Goal: Task Accomplishment & Management: Complete application form

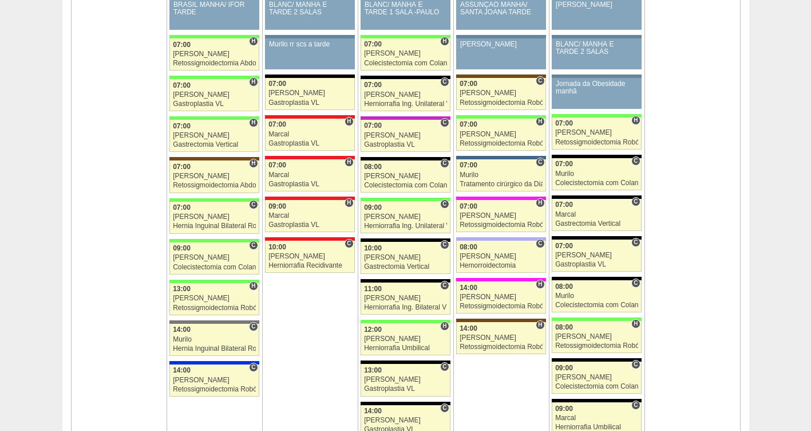
scroll to position [1180, 0]
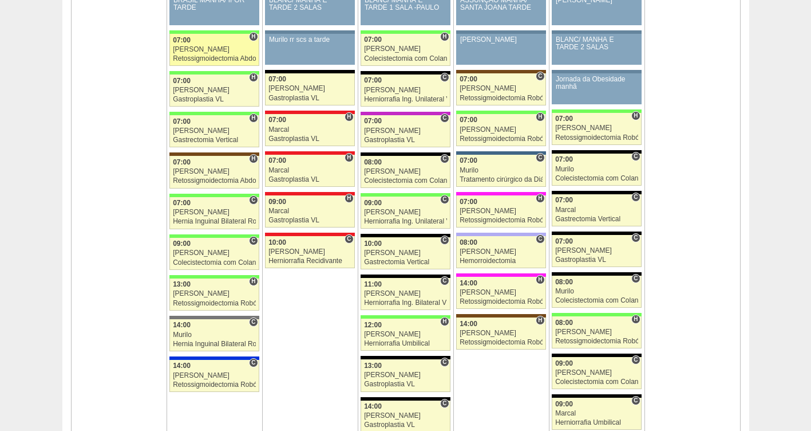
click at [212, 57] on div "Retossigmoidectomia Abdominal VL" at bounding box center [214, 58] width 83 height 7
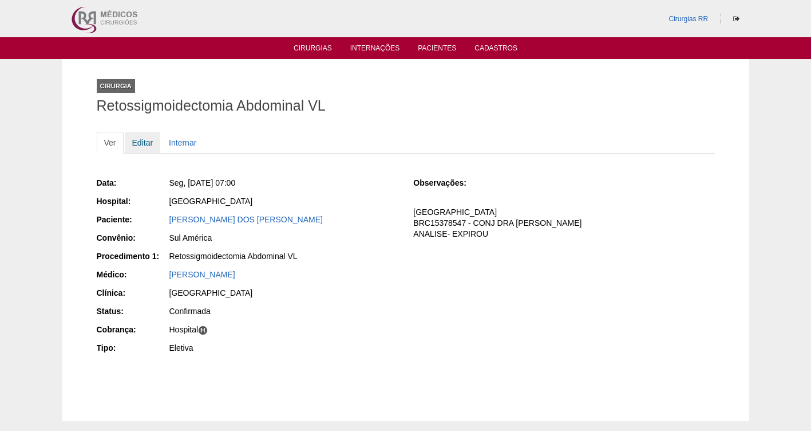
click at [149, 144] on link "Editar" at bounding box center [143, 143] width 36 height 22
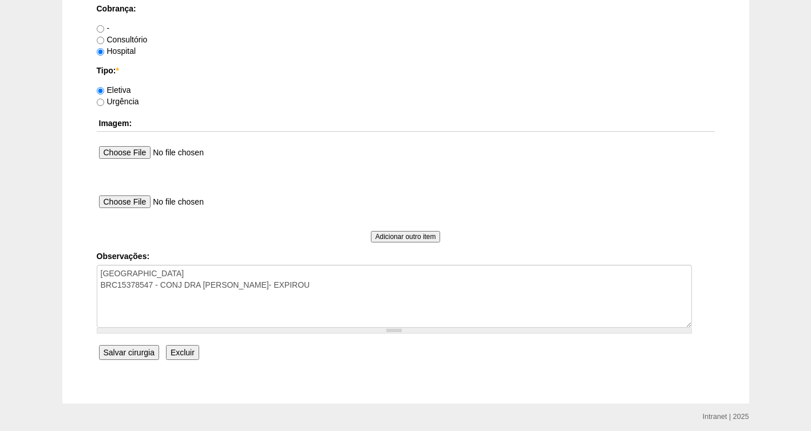
scroll to position [1016, 0]
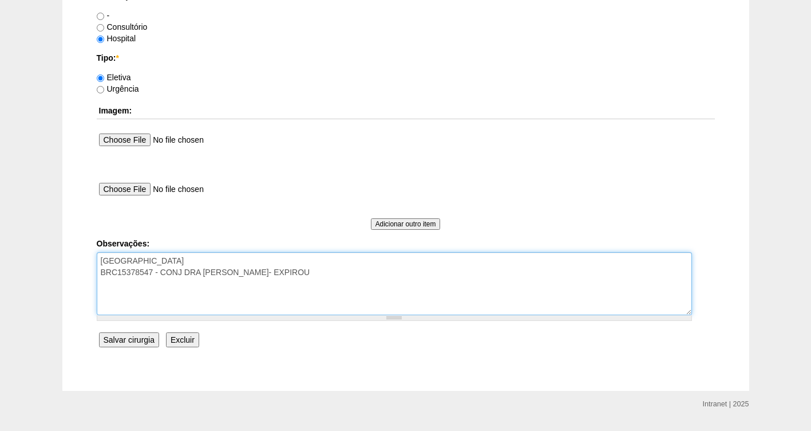
click at [200, 289] on textarea "FATURADO HOSPITAL BRC15378547 - CONJ DRA CLAUDIA ANALISE- EXPIROU" at bounding box center [395, 283] width 596 height 63
drag, startPoint x: 146, startPoint y: 299, endPoint x: 128, endPoint y: 298, distance: 18.4
click at [128, 298] on textarea "FATURADO HOSPITAL BRC15378547 - CONJ DRA CLAUDIA ANALISE- EXPIROU" at bounding box center [395, 283] width 596 height 63
type textarea "FATURADO HOSPITAL BRC15378547 - CONJ DRA CLAUDIA ANALISE- EXPIROU DIETA-08/09-OK"
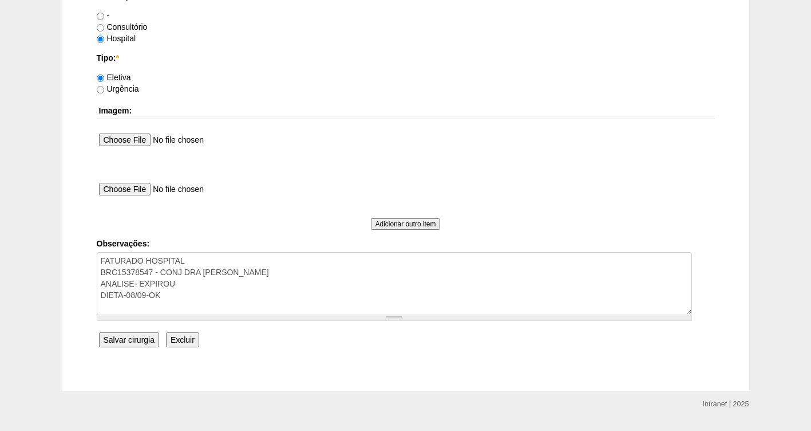
click at [131, 338] on input "Salvar cirurgia" at bounding box center [129, 339] width 60 height 15
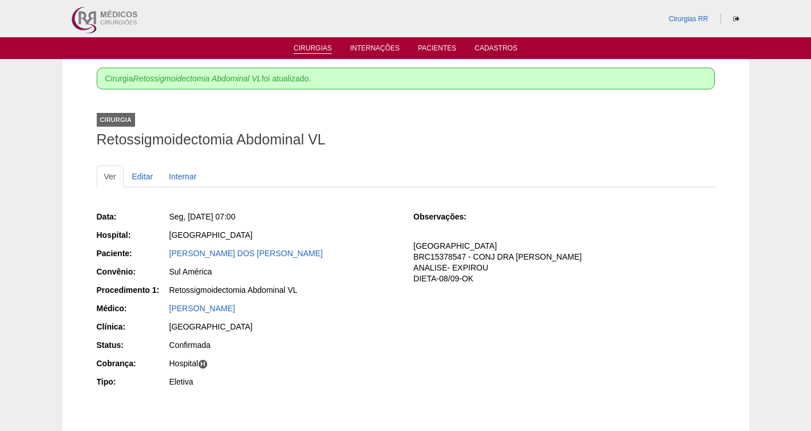
click at [311, 43] on li "Cirurgias" at bounding box center [313, 47] width 54 height 9
click at [314, 48] on link "Cirurgias" at bounding box center [313, 49] width 38 height 10
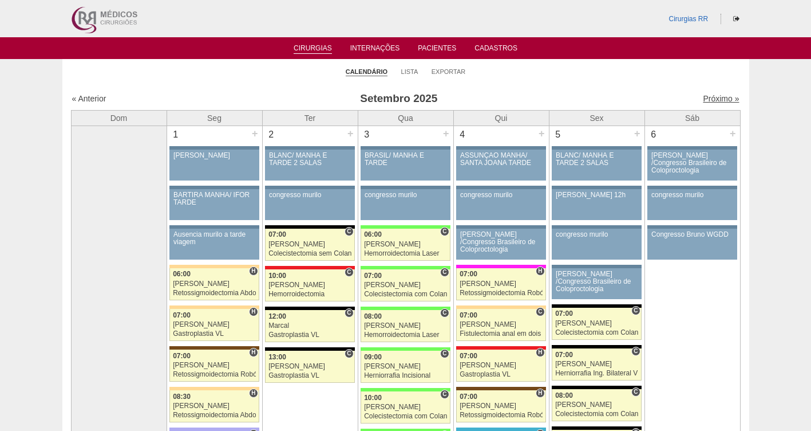
click at [709, 100] on link "Próximo »" at bounding box center [721, 98] width 36 height 9
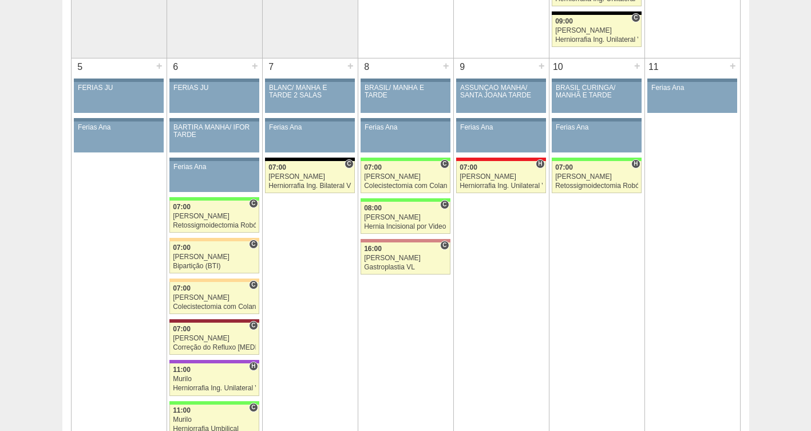
scroll to position [307, 0]
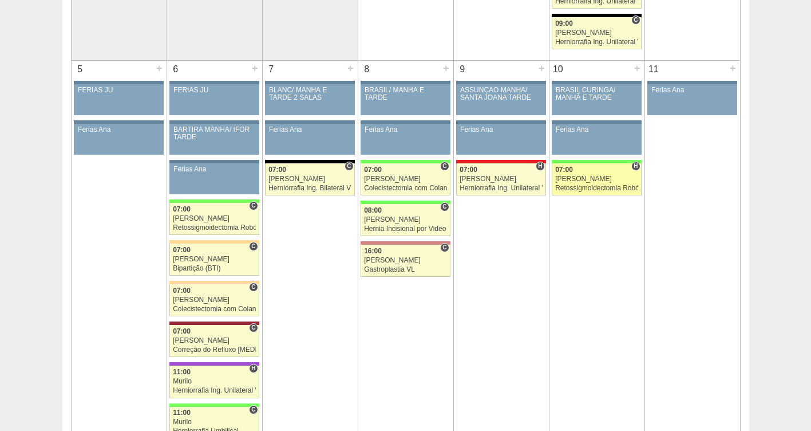
click at [577, 179] on div "Bruno" at bounding box center [596, 178] width 83 height 7
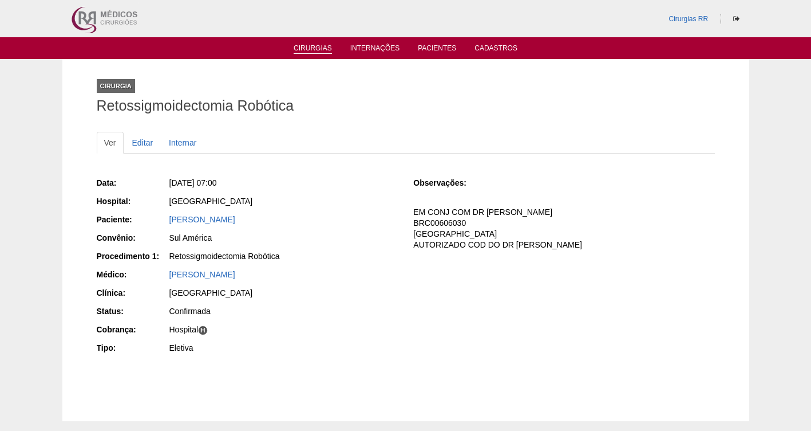
click at [313, 49] on link "Cirurgias" at bounding box center [313, 49] width 38 height 10
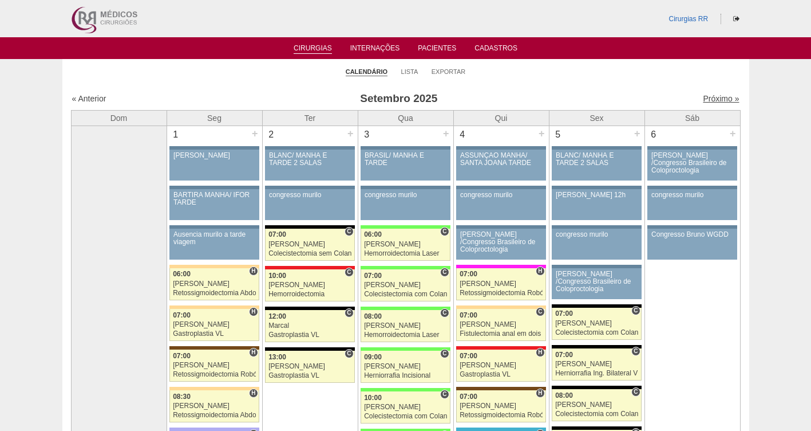
click at [714, 98] on link "Próximo »" at bounding box center [721, 98] width 36 height 9
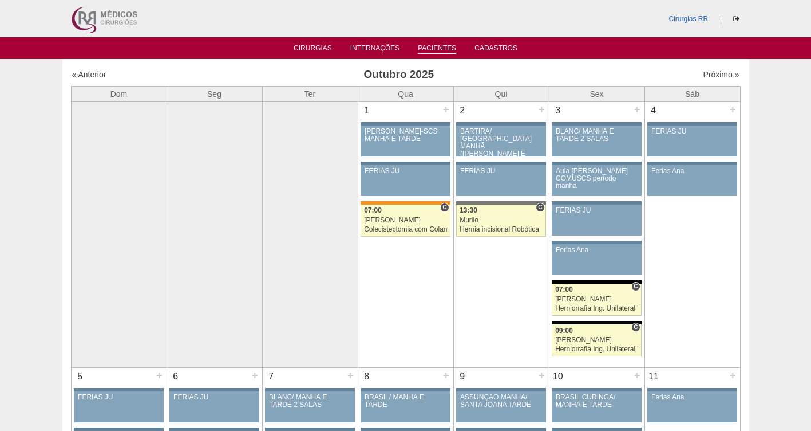
click at [439, 48] on link "Pacientes" at bounding box center [437, 49] width 38 height 10
click at [428, 48] on link "Pacientes" at bounding box center [437, 49] width 38 height 10
click at [430, 48] on link "Pacientes" at bounding box center [437, 49] width 38 height 10
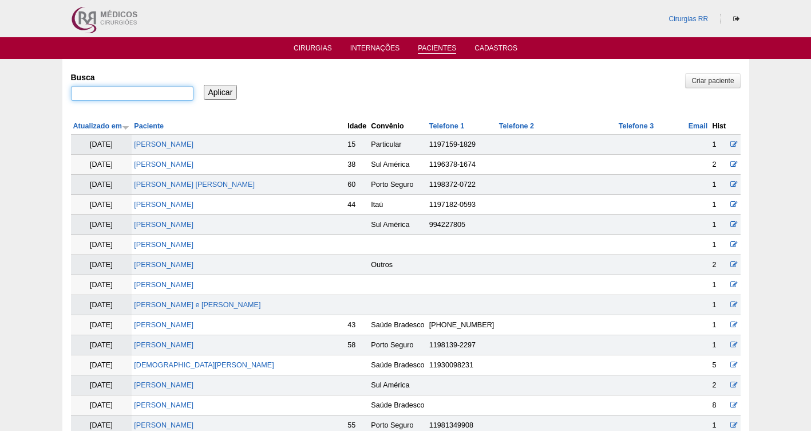
click at [113, 94] on input "Busca" at bounding box center [132, 93] width 123 height 15
paste input "[PERSON_NAME]"
type input "[PERSON_NAME]"
drag, startPoint x: 184, startPoint y: 95, endPoint x: -2, endPoint y: 107, distance: 187.0
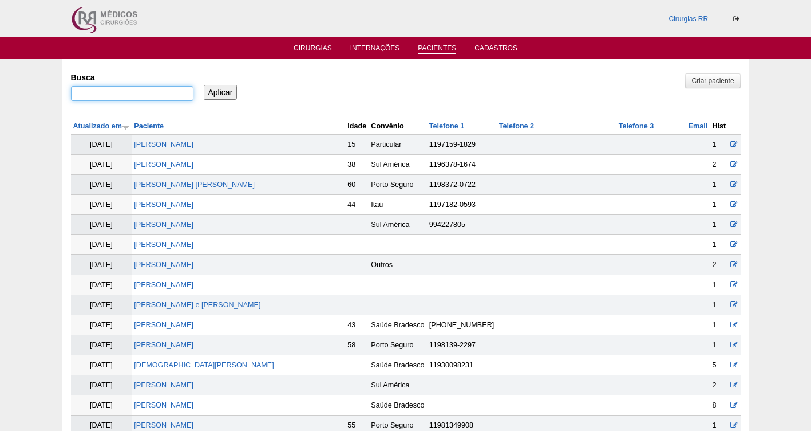
click at [162, 91] on input "Busca" at bounding box center [132, 93] width 123 height 15
paste input "[PERSON_NAME]"
type input "[PERSON_NAME]"
click at [204, 85] on input "Aplicar" at bounding box center [221, 92] width 34 height 15
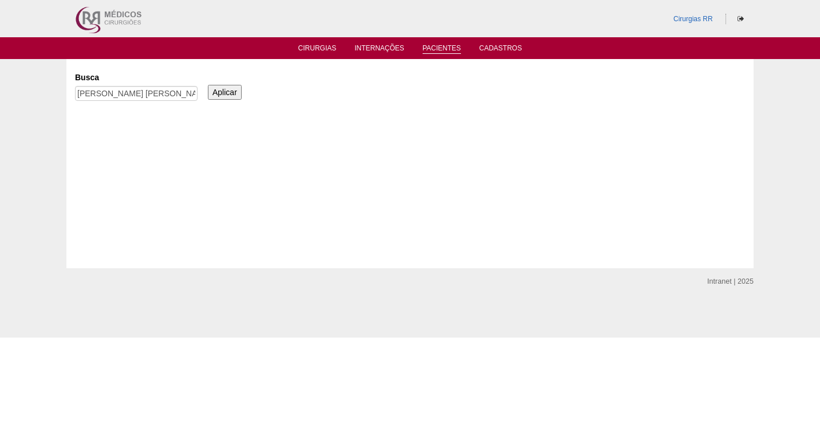
click at [230, 92] on input "Aplicar" at bounding box center [225, 92] width 34 height 15
click at [323, 48] on link "Cirurgias" at bounding box center [317, 49] width 38 height 10
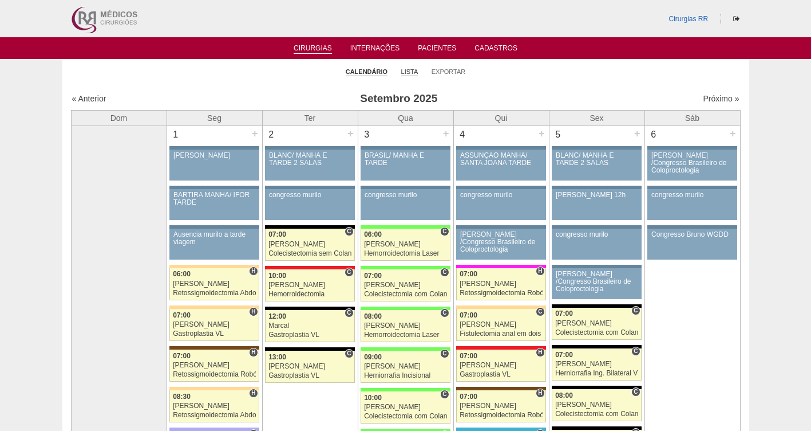
click at [407, 74] on link "Lista" at bounding box center [409, 72] width 17 height 9
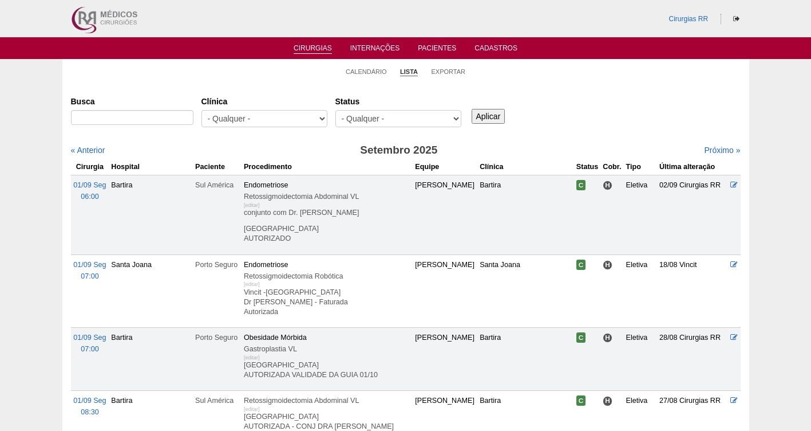
click at [395, 119] on select "- Qualquer - Reservada Confirmada Suspensa Cancelada" at bounding box center [399, 118] width 126 height 17
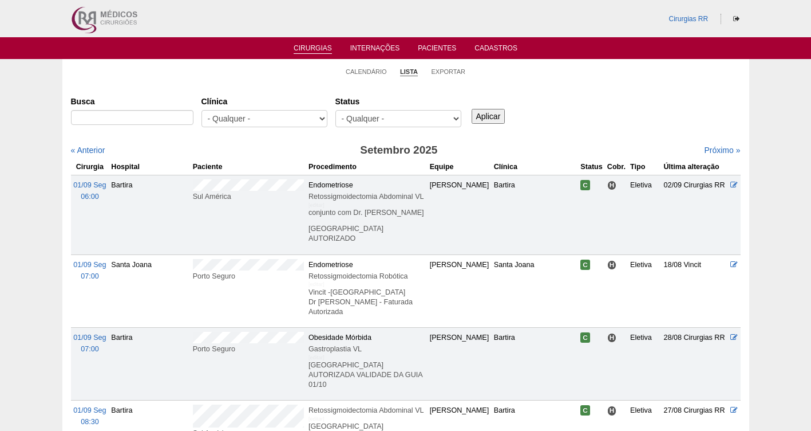
select select "susp"
click at [336, 110] on select "- Qualquer - Reservada Confirmada Suspensa Cancelada" at bounding box center [399, 118] width 126 height 17
click at [712, 148] on link "Próximo »" at bounding box center [722, 149] width 36 height 9
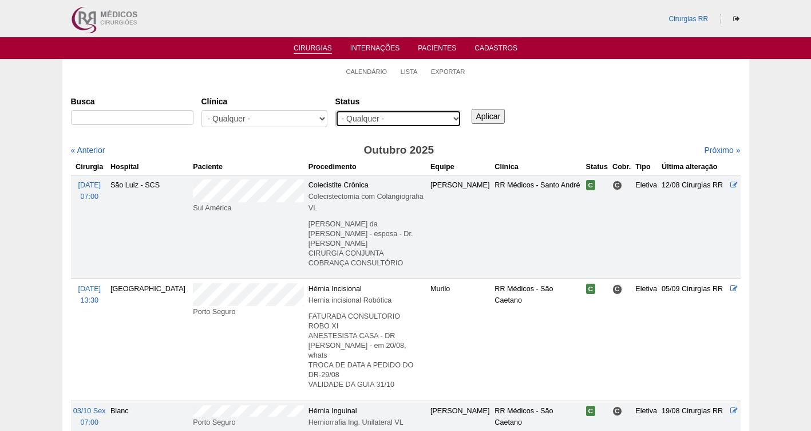
click at [401, 119] on select "- Qualquer - Reservada Confirmada Suspensa Cancelada" at bounding box center [399, 118] width 126 height 17
select select "resr"
click at [336, 110] on select "- Qualquer - Reservada Confirmada Suspensa Cancelada" at bounding box center [399, 118] width 126 height 17
click at [482, 120] on input "Aplicar" at bounding box center [489, 116] width 34 height 15
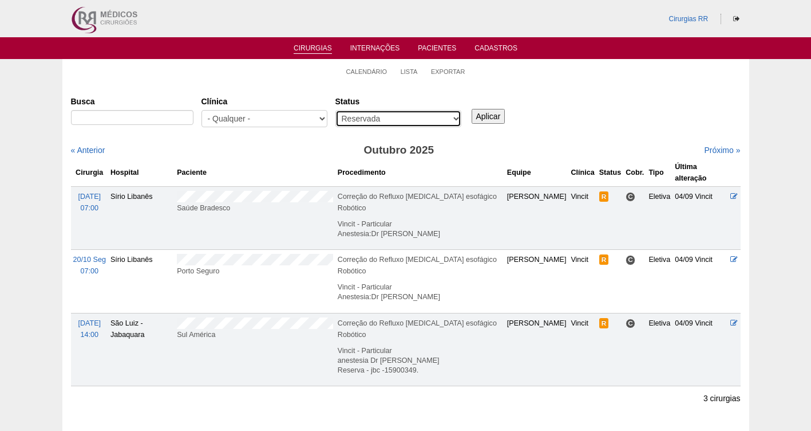
click at [420, 120] on select "- Qualquer - Reservada Confirmada Suspensa Cancelada" at bounding box center [399, 118] width 126 height 17
select select "susp"
click at [336, 110] on select "- Qualquer - Reservada Confirmada Suspensa Cancelada" at bounding box center [399, 118] width 126 height 17
click at [481, 117] on input "Aplicar" at bounding box center [489, 116] width 34 height 15
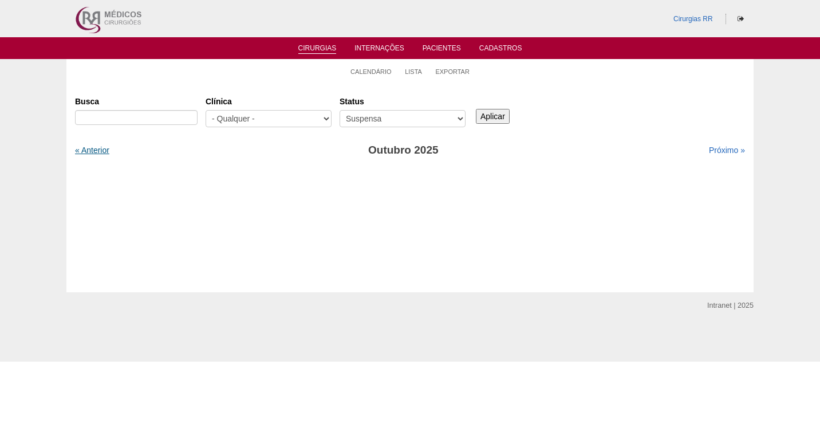
click at [94, 153] on link "« Anterior" at bounding box center [92, 149] width 34 height 9
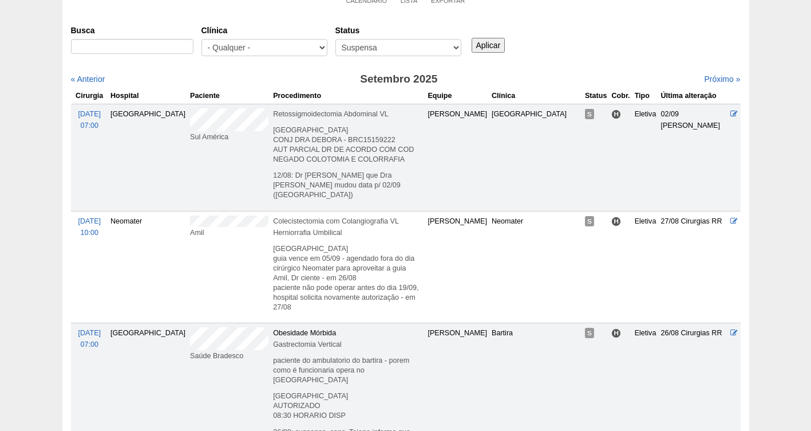
scroll to position [45, 0]
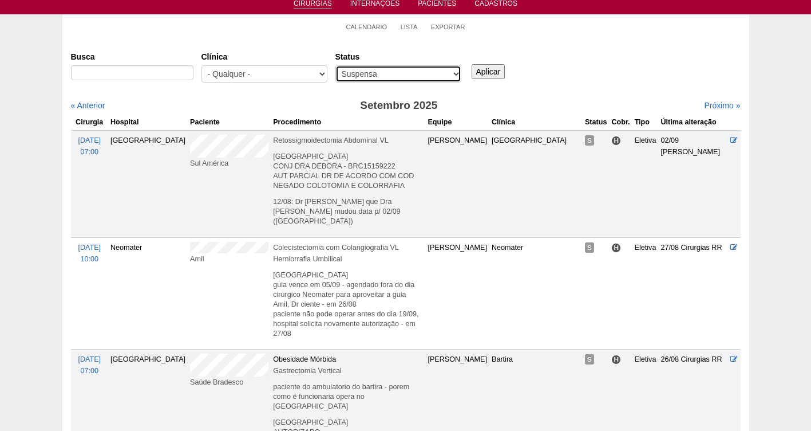
click at [454, 74] on select "- Qualquer - Reservada Confirmada Suspensa Cancelada" at bounding box center [399, 73] width 126 height 17
select select "canc"
click at [336, 65] on select "- Qualquer - Reservada Confirmada Suspensa Cancelada" at bounding box center [399, 73] width 126 height 17
click at [488, 75] on input "Aplicar" at bounding box center [489, 71] width 34 height 15
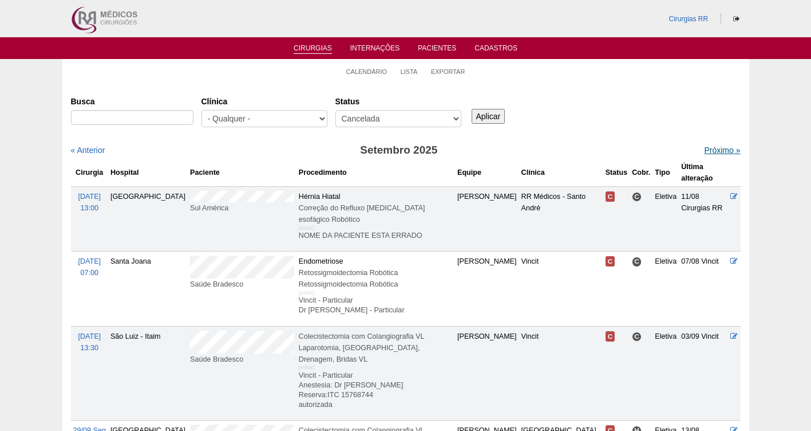
click at [710, 148] on link "Próximo »" at bounding box center [722, 149] width 36 height 9
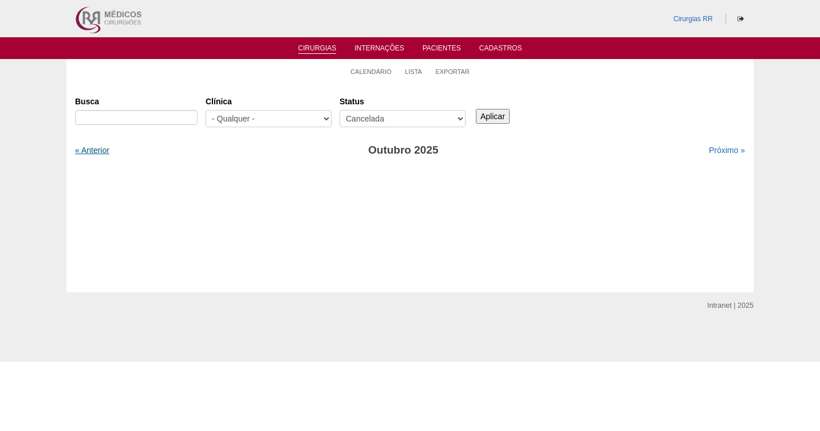
click at [88, 152] on link "« Anterior" at bounding box center [92, 149] width 34 height 9
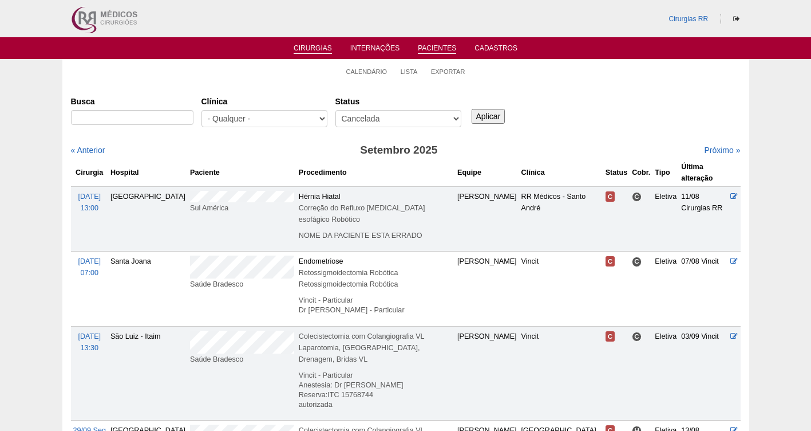
click at [446, 50] on link "Pacientes" at bounding box center [437, 49] width 38 height 10
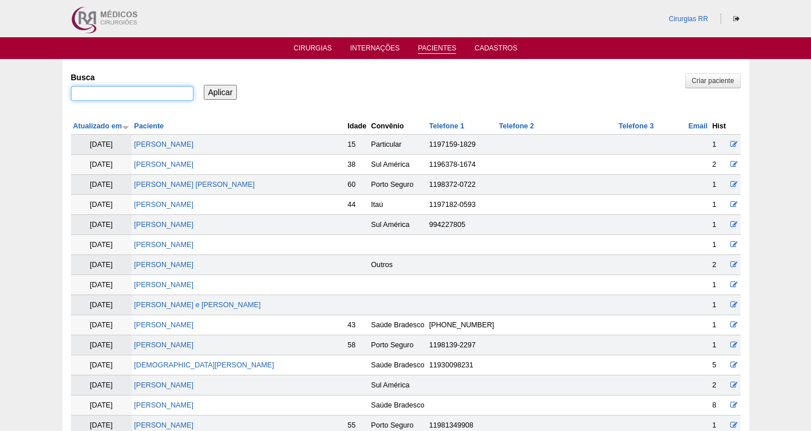
click at [152, 94] on input "Busca" at bounding box center [132, 93] width 123 height 15
type input "maria jose."
click at [204, 85] on input "Aplicar" at bounding box center [221, 92] width 34 height 15
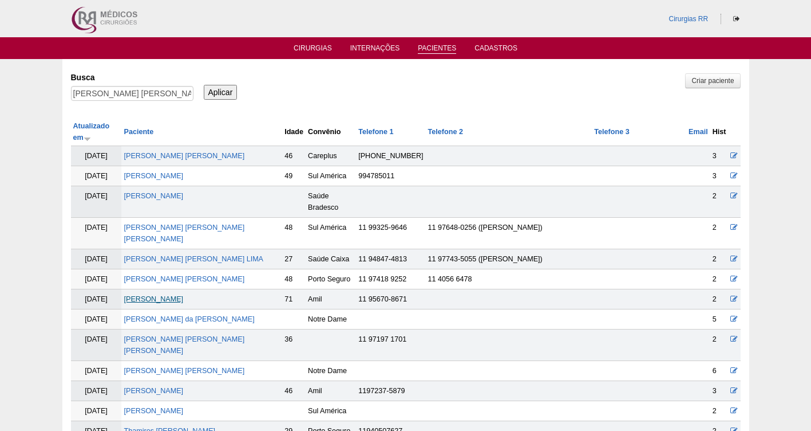
click at [165, 295] on link "Maria Jose da Silva" at bounding box center [154, 299] width 60 height 8
click at [301, 49] on link "Cirurgias" at bounding box center [313, 49] width 38 height 10
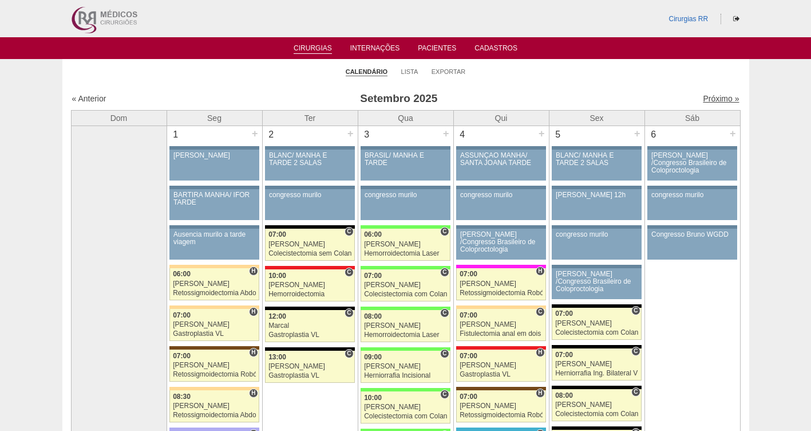
click at [703, 102] on link "Próximo »" at bounding box center [721, 98] width 36 height 9
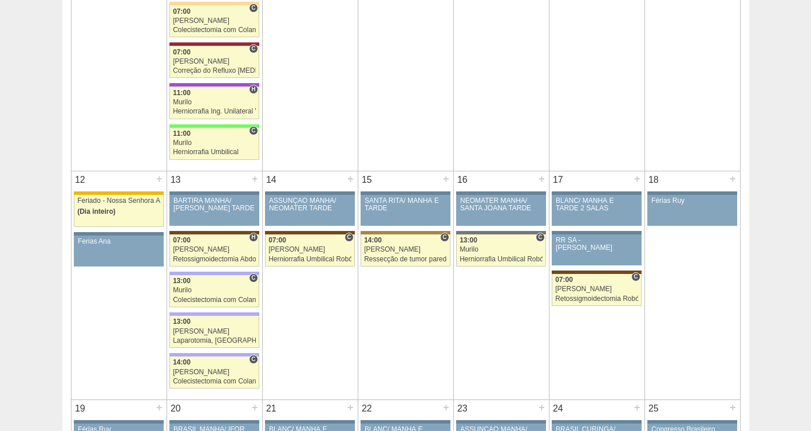
scroll to position [600, 0]
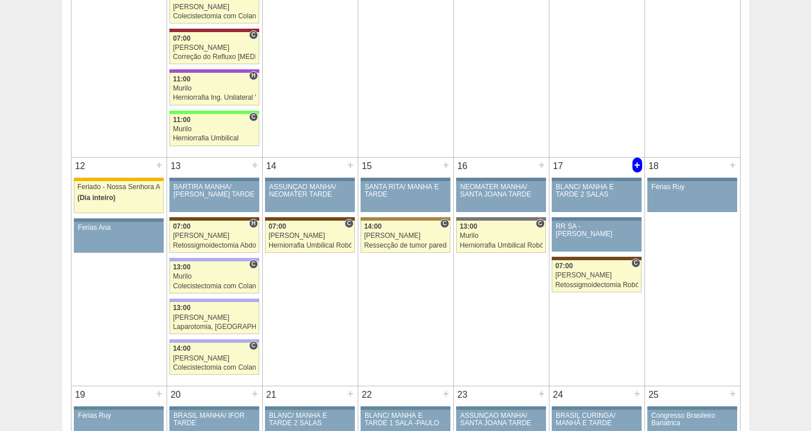
click at [638, 162] on div "+" at bounding box center [638, 164] width 10 height 15
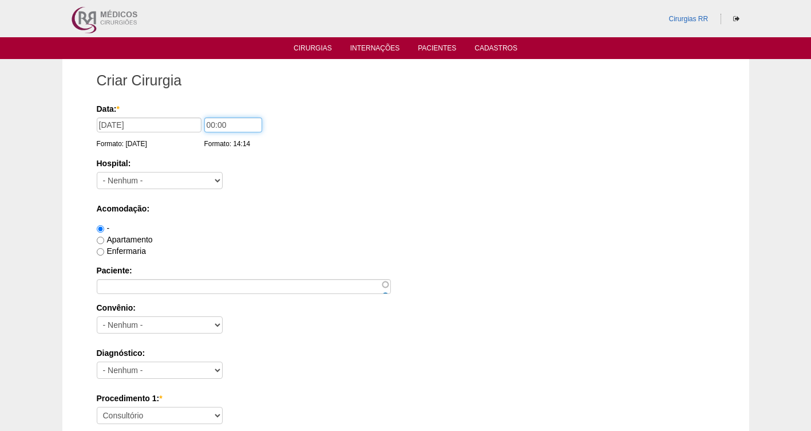
drag, startPoint x: 240, startPoint y: 120, endPoint x: 174, endPoint y: 129, distance: 67.1
click at [174, 115] on div "Data: * 17/10/2025 Formato: 08/09/2025 00:00 Formato: 14:14" at bounding box center [404, 108] width 614 height 11
type input "13:00"
click at [156, 178] on select "- Nenhum - 9 de Julho Albert Einstein Alvorada América Assunção Bartira Benefic…" at bounding box center [160, 180] width 126 height 17
select select "8"
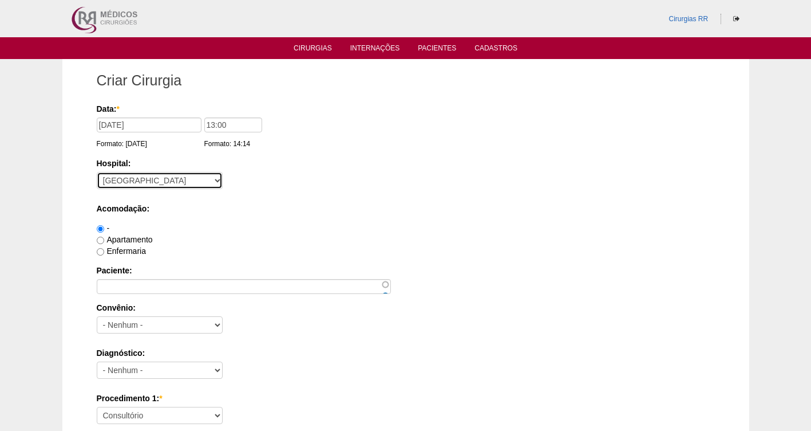
click at [97, 172] on select "- Nenhum - 9 de Julho Albert Einstein Alvorada América Assunção Bartira Benefic…" at bounding box center [160, 180] width 126 height 17
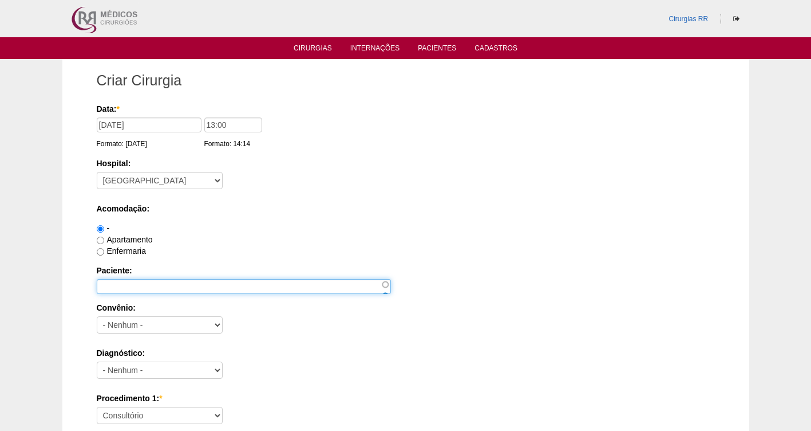
click at [115, 286] on input "Paciente:" at bounding box center [244, 286] width 294 height 15
type input "m"
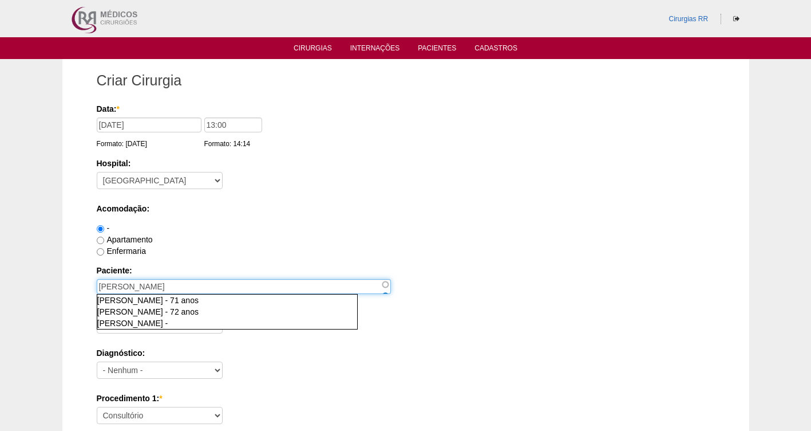
type input "MARIA JOSE DA SILVA"
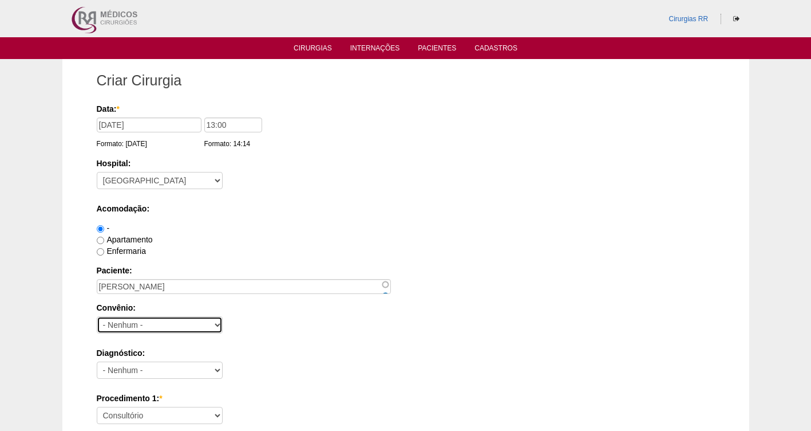
click at [156, 328] on select "- Nenhum - Abet Afresp Allianz Amil Blue Life Caasp Cabesp Caixa de Pensões Car…" at bounding box center [160, 324] width 126 height 17
click at [128, 320] on select "- Nenhum - Abet Afresp Allianz Amil Blue Life Caasp Cabesp Caixa de Pensões Car…" at bounding box center [160, 324] width 126 height 17
select select "26"
click at [97, 316] on select "- Nenhum - Abet Afresp Allianz Amil Blue Life Caasp Cabesp Caixa de Pensões Car…" at bounding box center [160, 324] width 126 height 17
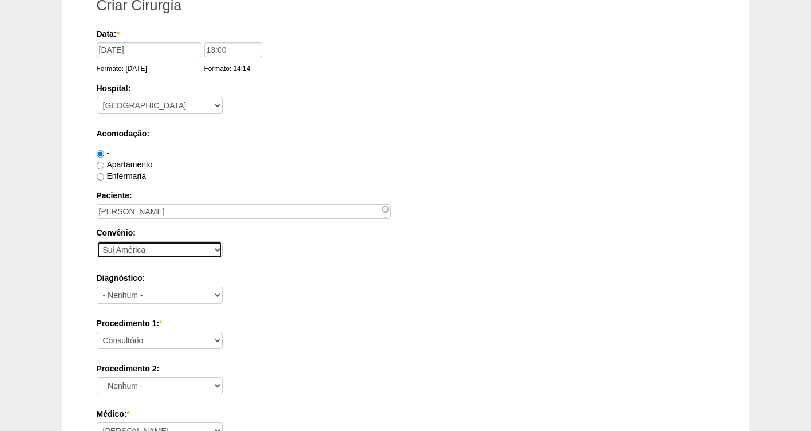
scroll to position [106, 0]
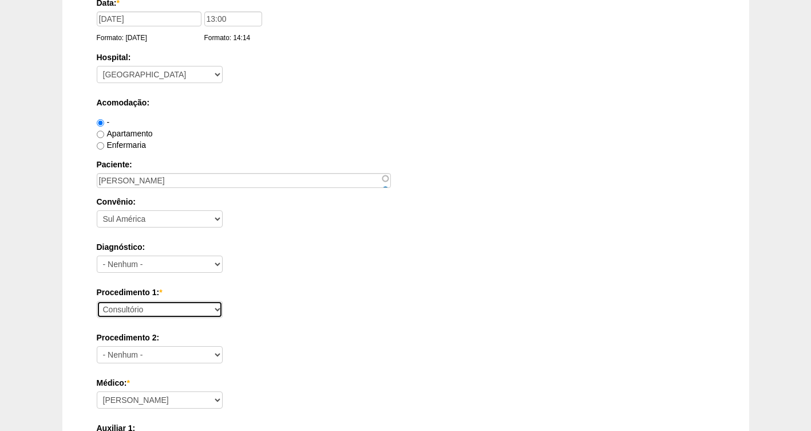
click at [125, 310] on select "Consultório Abscesso Hepático - Drenagem Abscesso perianal Amputação Abdômino P…" at bounding box center [160, 309] width 126 height 17
click at [115, 309] on select "Consultório Abscesso Hepático - Drenagem Abscesso perianal Amputação Abdômino P…" at bounding box center [160, 309] width 126 height 17
select select "4016"
click at [97, 301] on select "Consultório Abscesso Hepático - Drenagem Abscesso perianal Amputação Abdômino P…" at bounding box center [160, 309] width 126 height 17
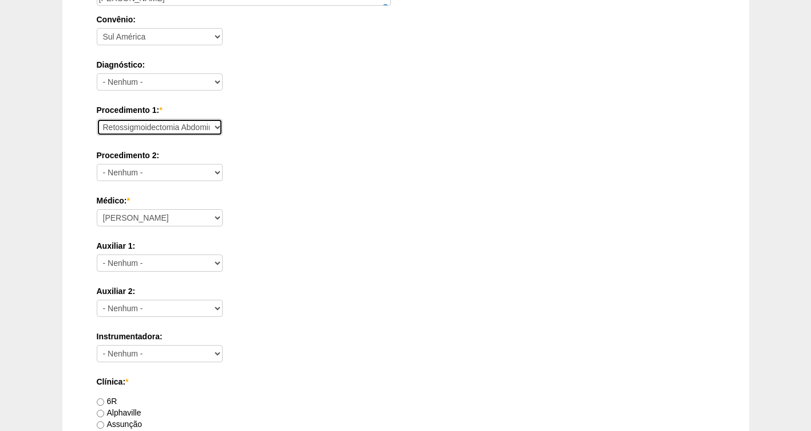
scroll to position [290, 0]
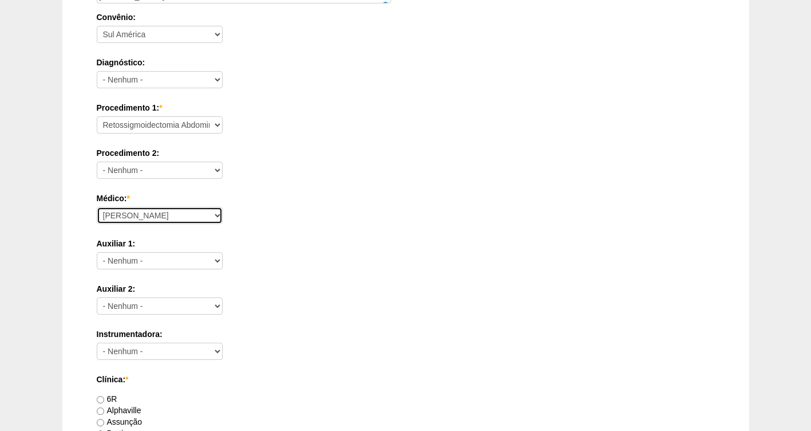
click at [182, 217] on select "Ana Paula Bruno Felipe Rossi Geraldo Igor Benevides Isabella Juliana Luiz Guilh…" at bounding box center [160, 215] width 126 height 17
select select "43"
click at [97, 207] on select "Ana Paula Bruno Felipe Rossi Geraldo Igor Benevides Isabella Juliana Luiz Guilh…" at bounding box center [160, 215] width 126 height 17
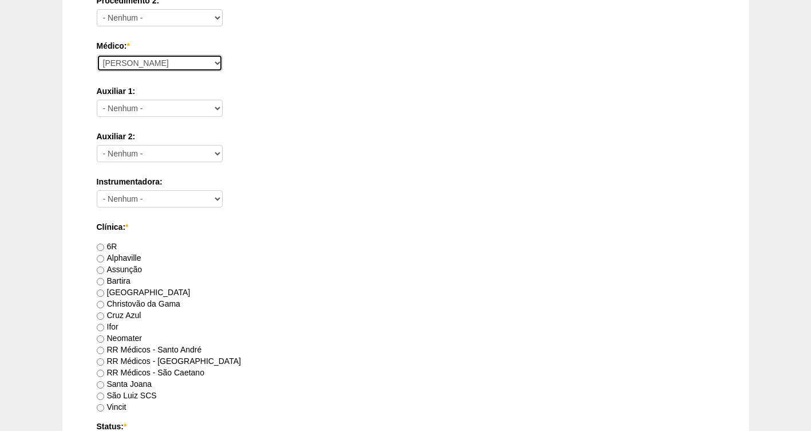
scroll to position [466, 0]
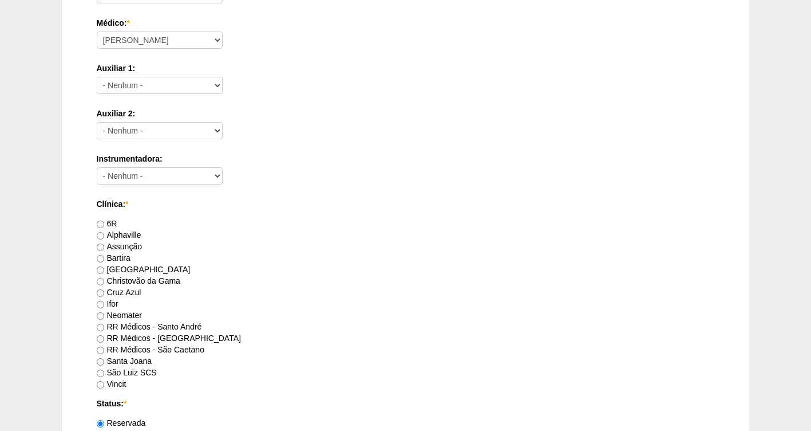
click at [122, 351] on label "RR Médicos - São Caetano" at bounding box center [151, 349] width 108 height 9
click at [104, 351] on input "RR Médicos - São Caetano" at bounding box center [100, 349] width 7 height 7
radio input "true"
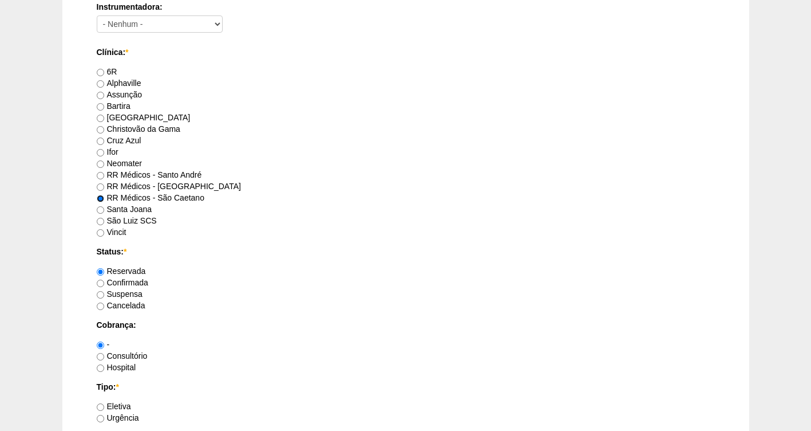
scroll to position [688, 0]
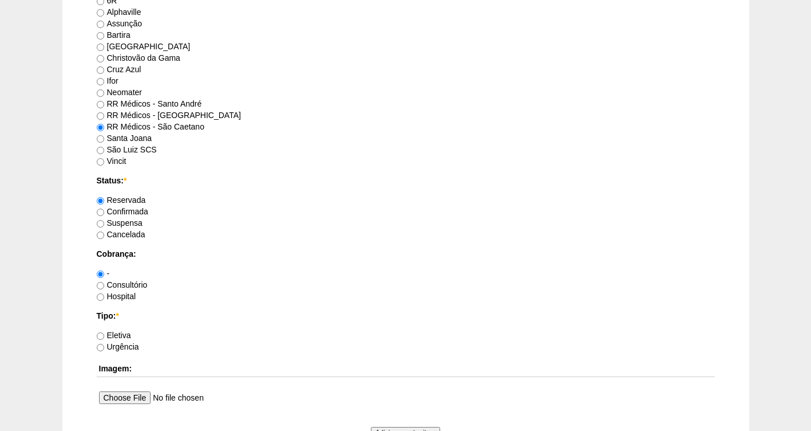
click at [127, 212] on label "Confirmada" at bounding box center [123, 211] width 52 height 9
click at [104, 212] on input "Confirmada" at bounding box center [100, 211] width 7 height 7
radio input "true"
click at [119, 282] on label "Consultório" at bounding box center [122, 284] width 51 height 9
click at [104, 282] on input "Consultório" at bounding box center [100, 285] width 7 height 7
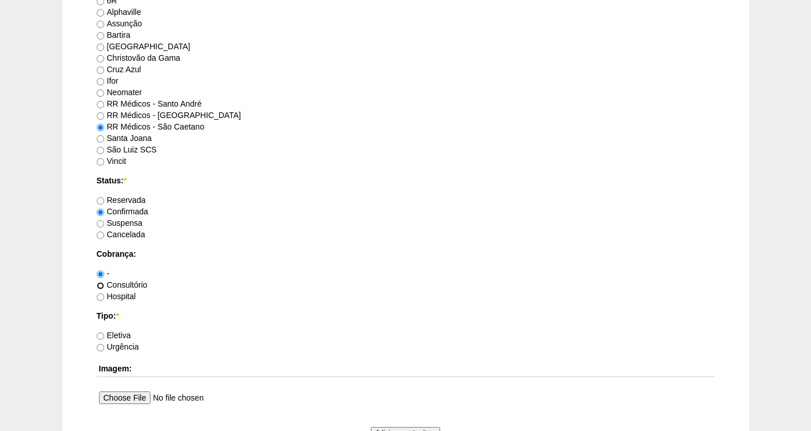
radio input "true"
click at [125, 336] on label "Eletiva" at bounding box center [114, 334] width 34 height 9
click at [104, 336] on input "Eletiva" at bounding box center [100, 335] width 7 height 7
radio input "true"
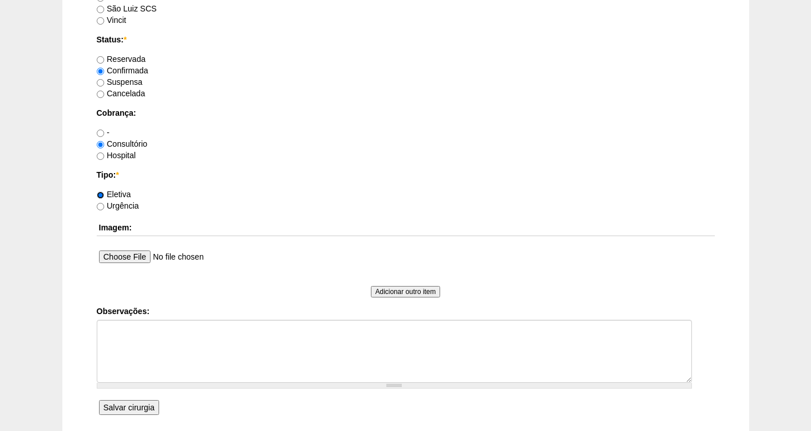
scroll to position [926, 0]
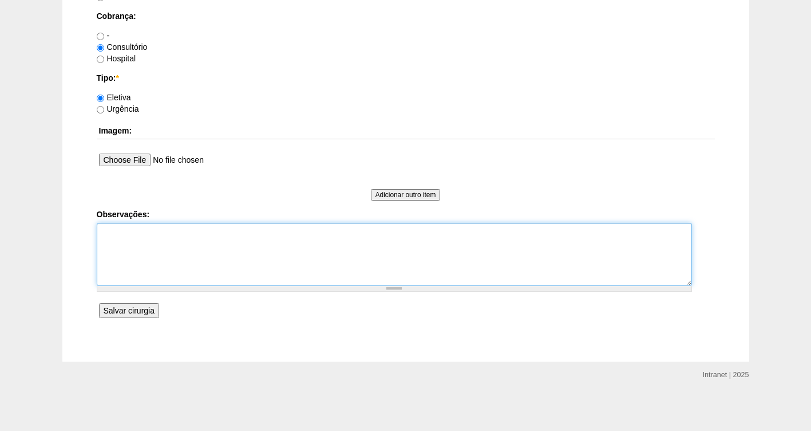
click at [147, 245] on textarea "Observações:" at bounding box center [395, 254] width 596 height 63
type textarea "CIRURGIA CONJUNTA COM DR LUCAS"
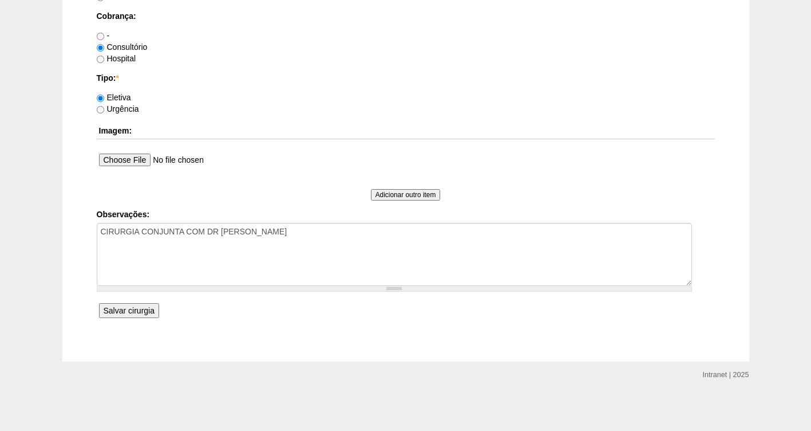
click at [136, 309] on input "Salvar cirurgia" at bounding box center [129, 310] width 60 height 15
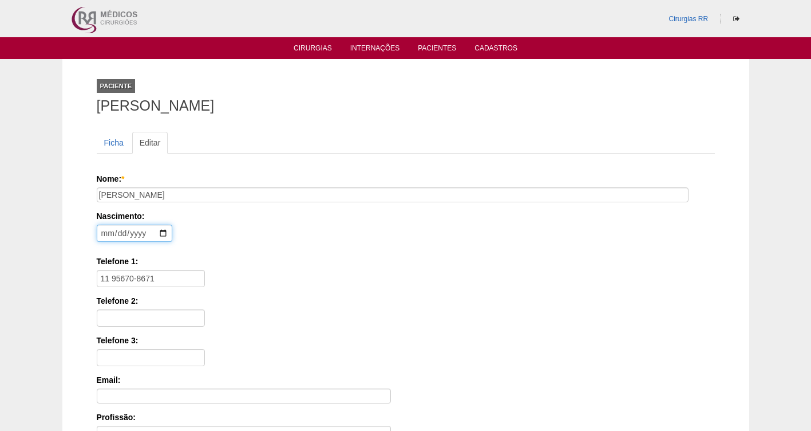
click at [106, 231] on input "[DATE]" at bounding box center [135, 232] width 76 height 17
type input "[DATE]"
click at [175, 282] on input "11 95670-8671" at bounding box center [151, 278] width 108 height 17
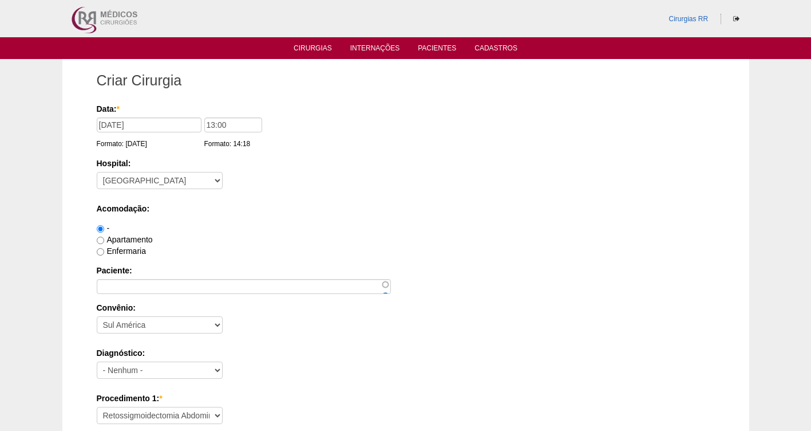
select select "8"
select select "26"
select select "4016"
select select "43"
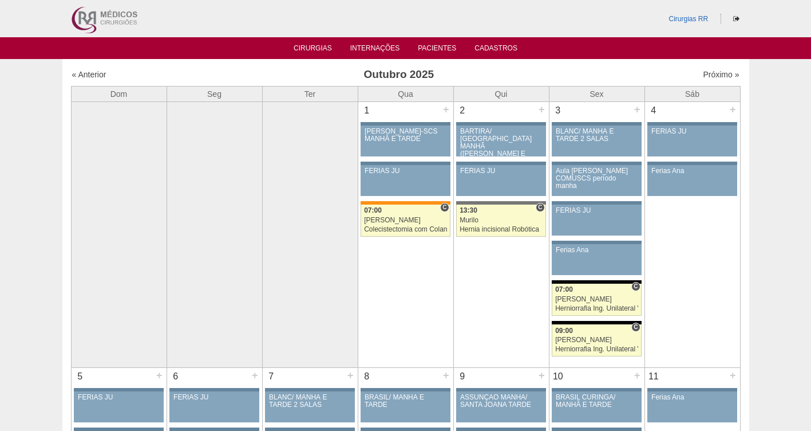
scroll to position [600, 0]
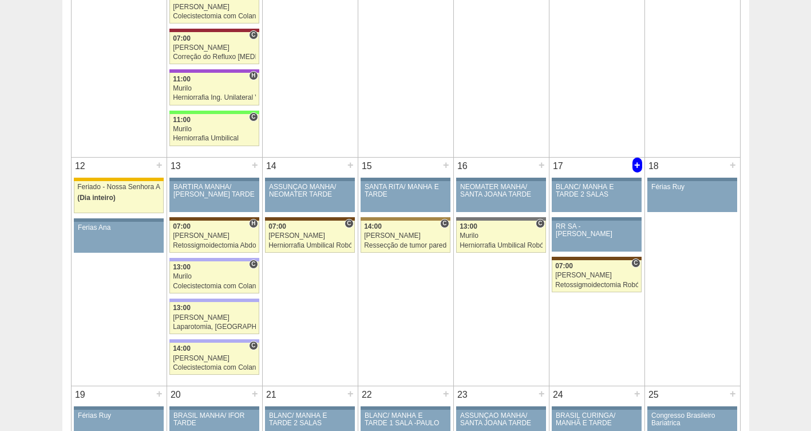
click at [636, 167] on div "+" at bounding box center [638, 164] width 10 height 15
